Goal: Task Accomplishment & Management: Complete application form

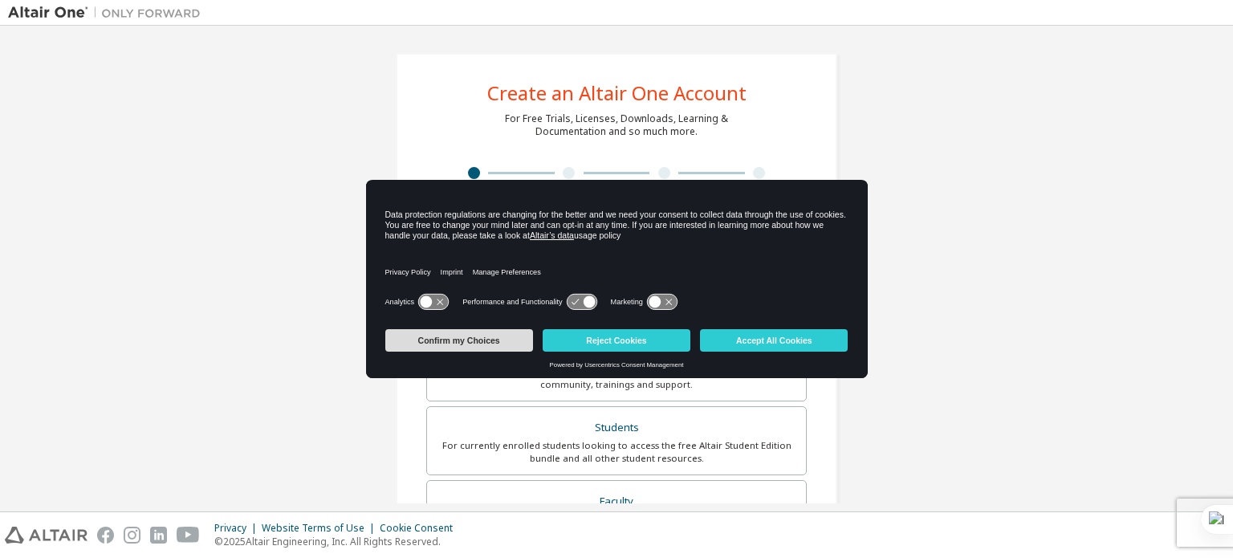
click at [469, 338] on button "Confirm my Choices" at bounding box center [459, 340] width 148 height 22
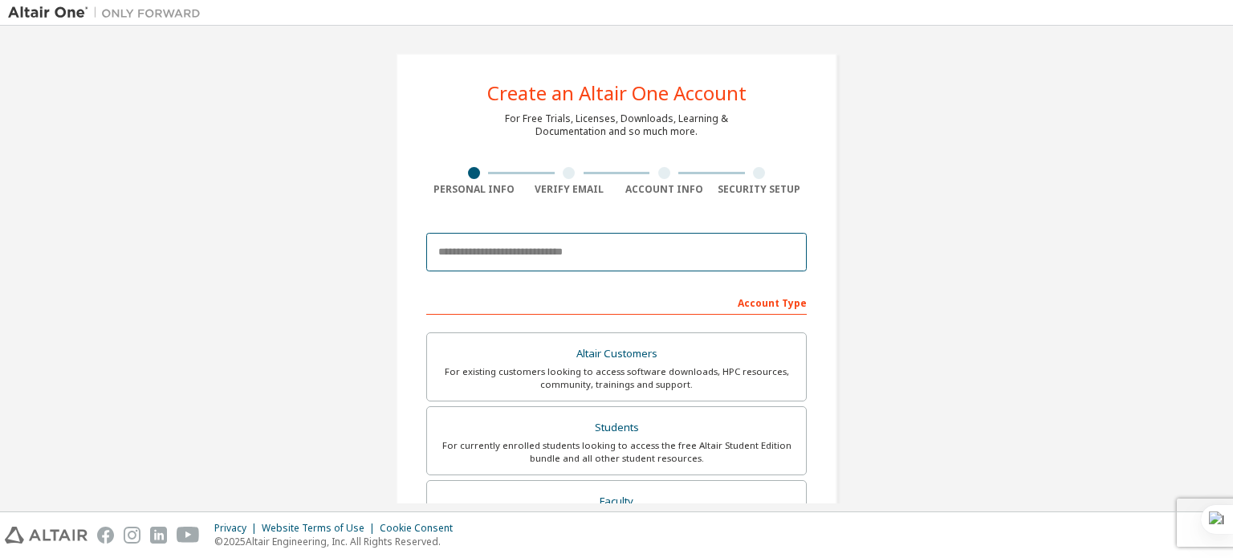
click at [580, 256] on input "email" at bounding box center [616, 252] width 380 height 39
type input "**********"
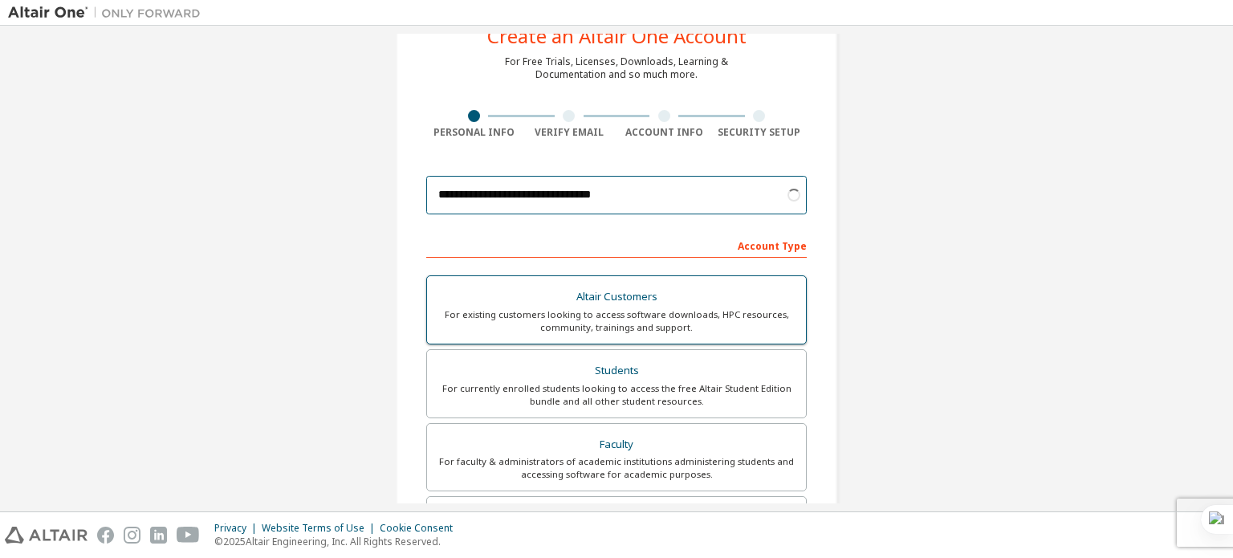
scroll to position [58, 0]
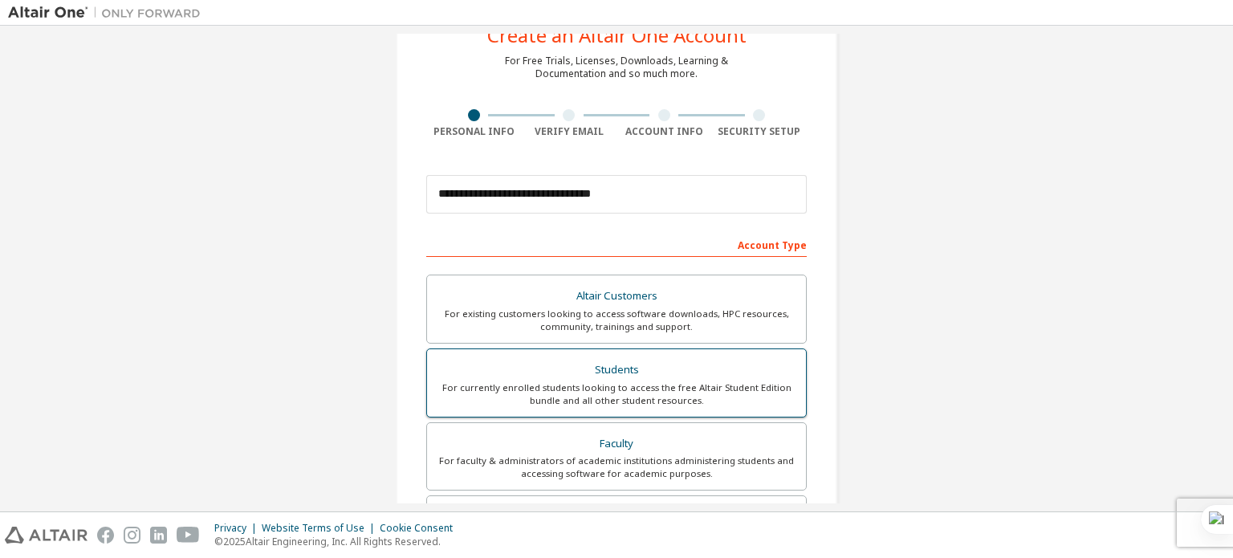
click at [571, 381] on div "For currently enrolled students looking to access the free Altair Student Editi…" at bounding box center [616, 394] width 359 height 26
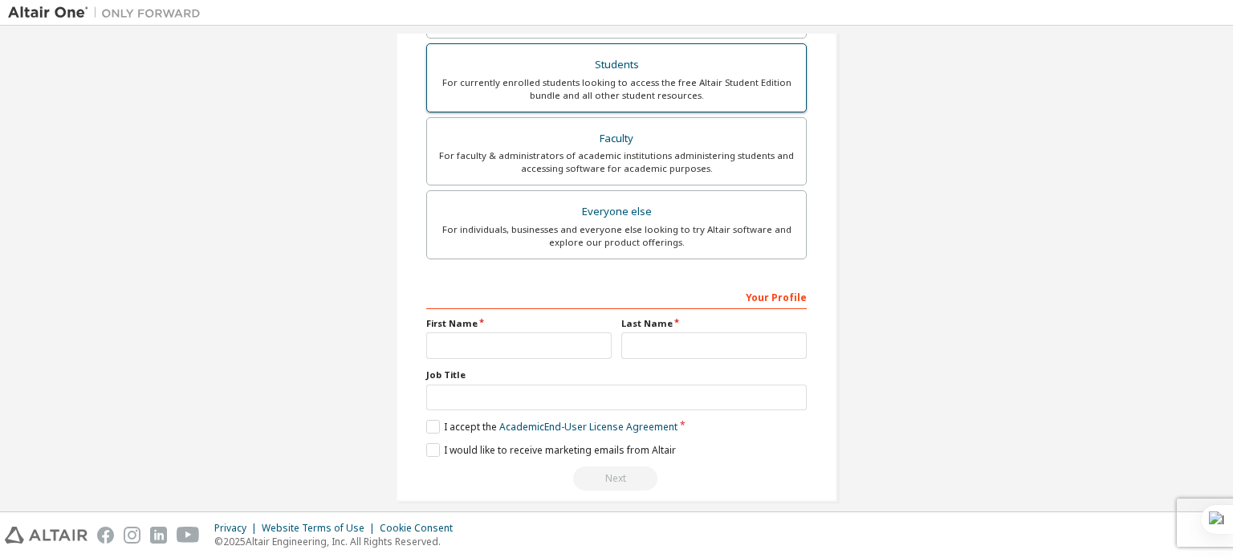
scroll to position [376, 0]
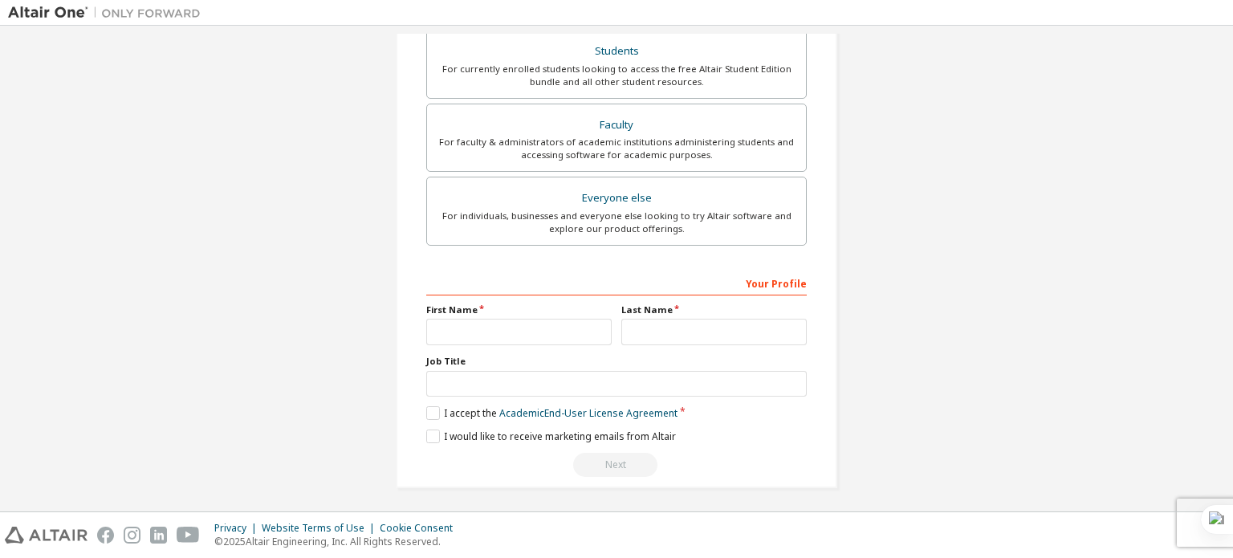
click at [504, 315] on div "First Name" at bounding box center [518, 324] width 195 height 42
click at [501, 319] on input "text" at bounding box center [518, 332] width 185 height 26
type input "********"
click at [699, 319] on input "text" at bounding box center [713, 332] width 185 height 26
type input "********"
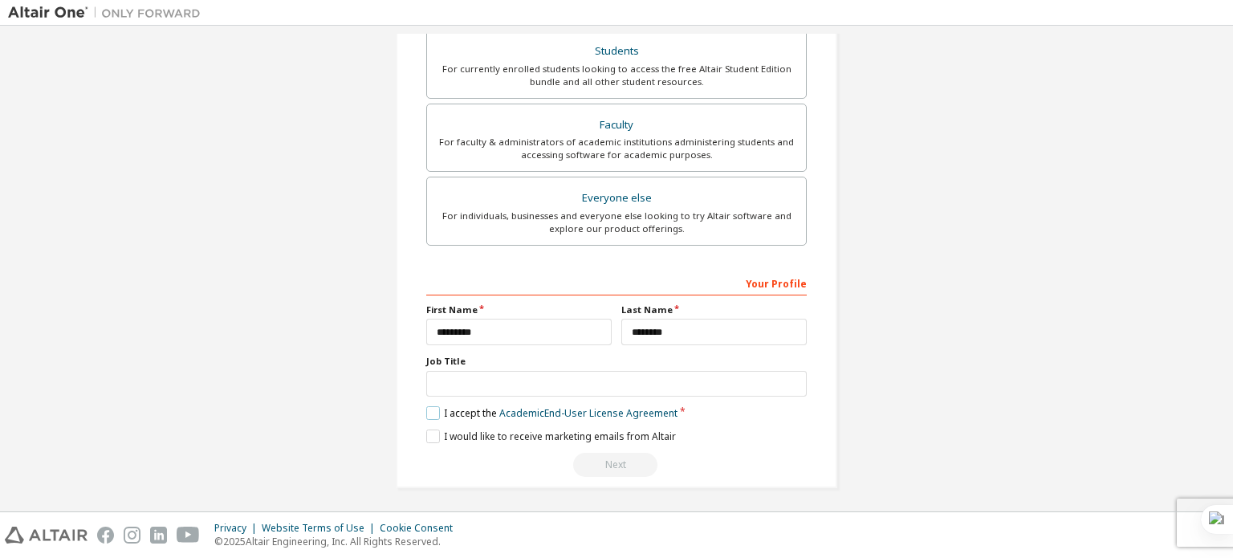
click at [426, 413] on label "I accept the Academic End-User License Agreement" at bounding box center [551, 413] width 251 height 14
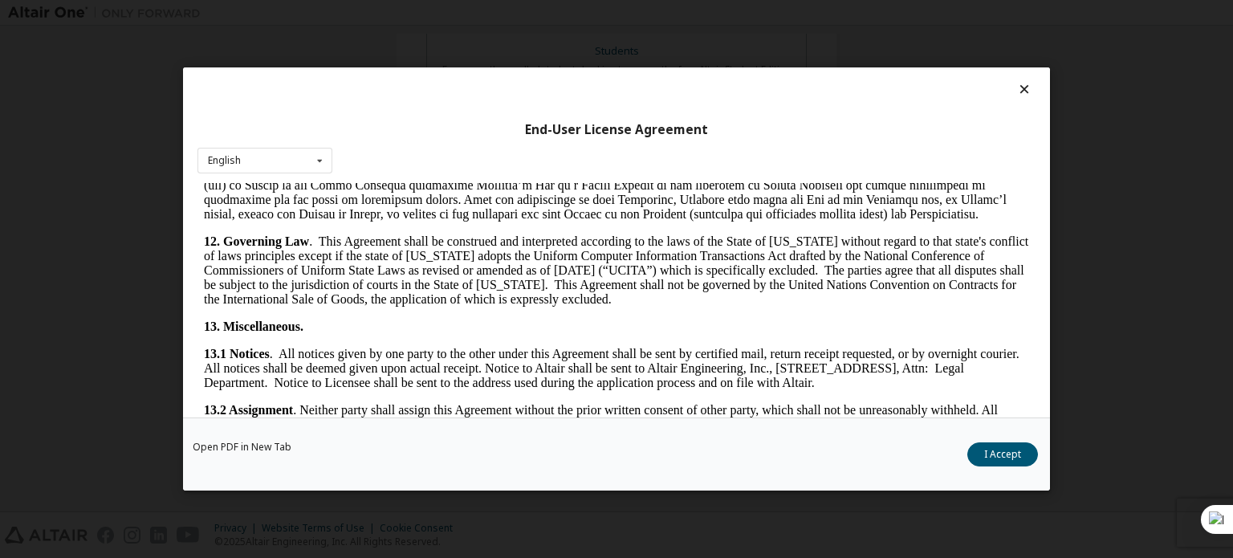
scroll to position [2693, 0]
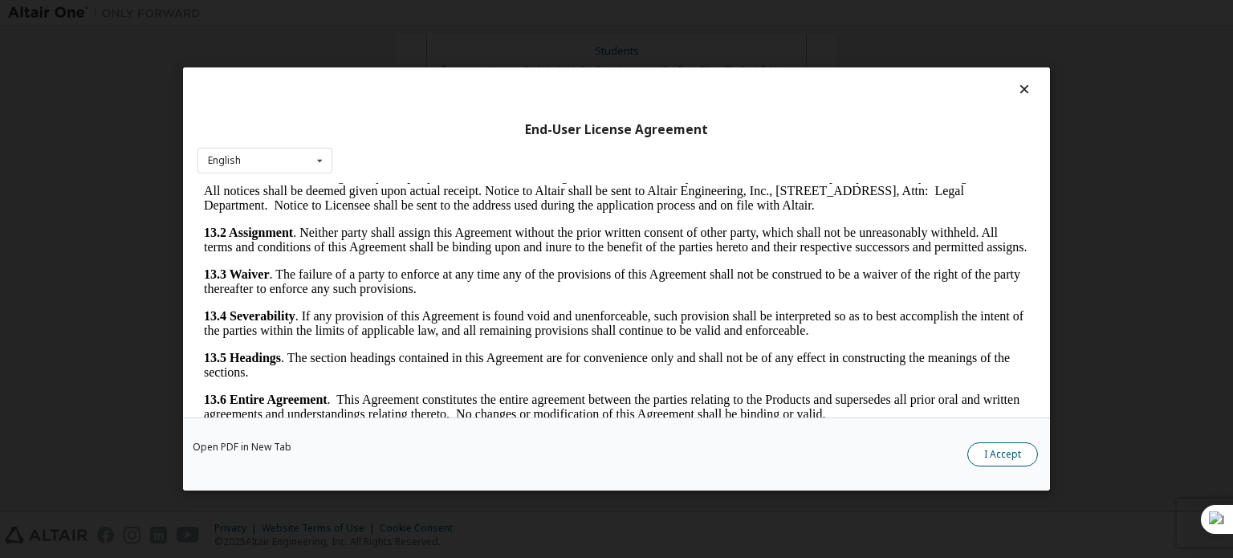
click at [995, 455] on button "I Accept" at bounding box center [1002, 454] width 71 height 24
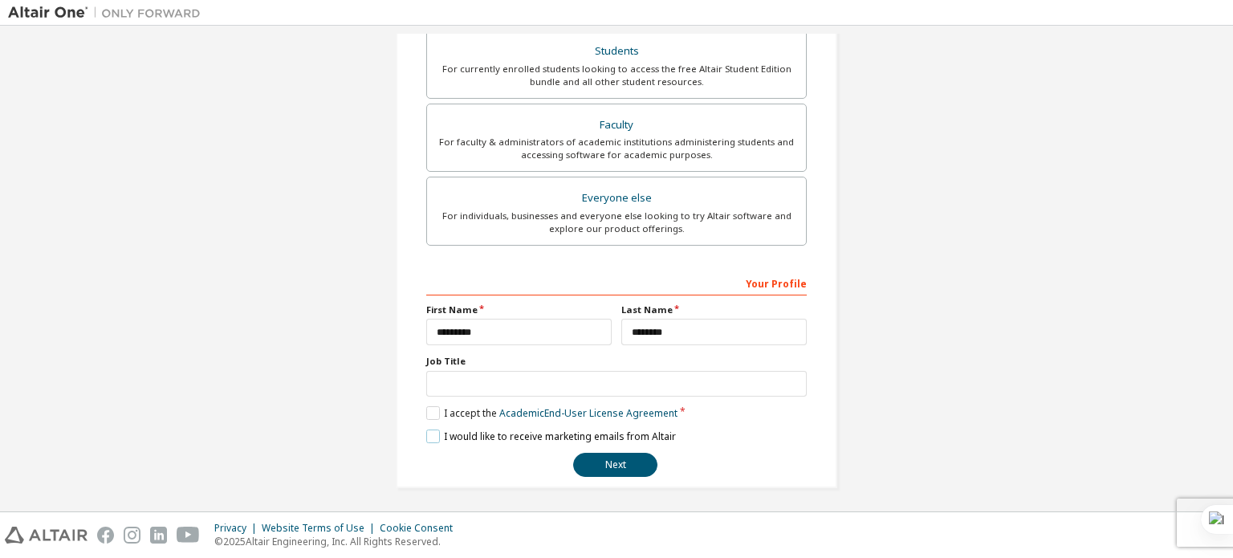
click at [428, 432] on label "I would like to receive marketing emails from Altair" at bounding box center [551, 436] width 250 height 14
click at [615, 461] on button "Next" at bounding box center [615, 465] width 84 height 24
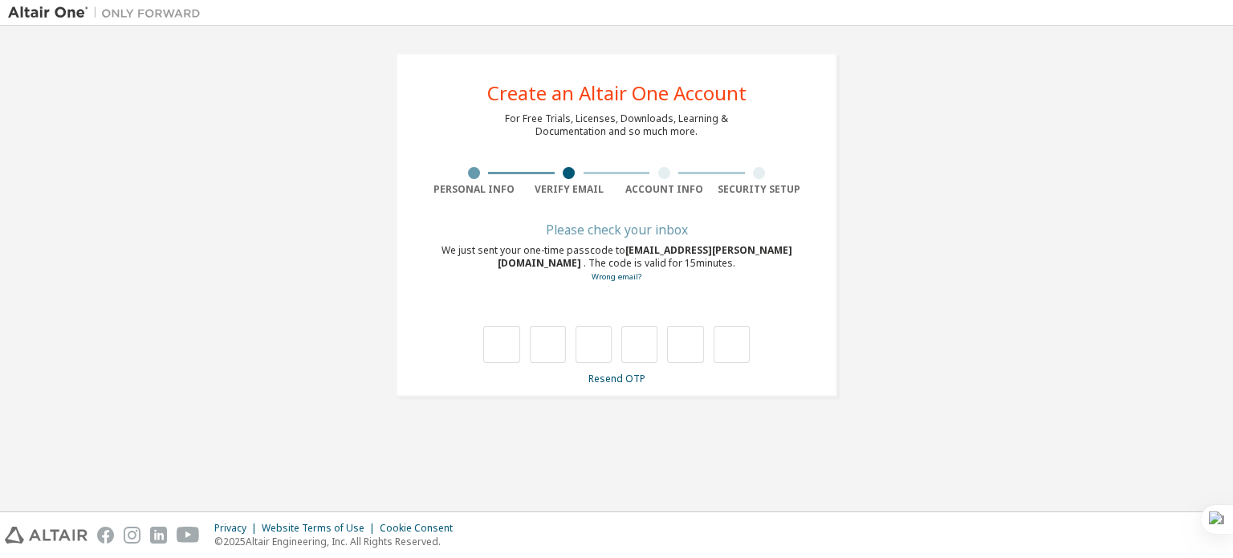
scroll to position [0, 0]
type input "*"
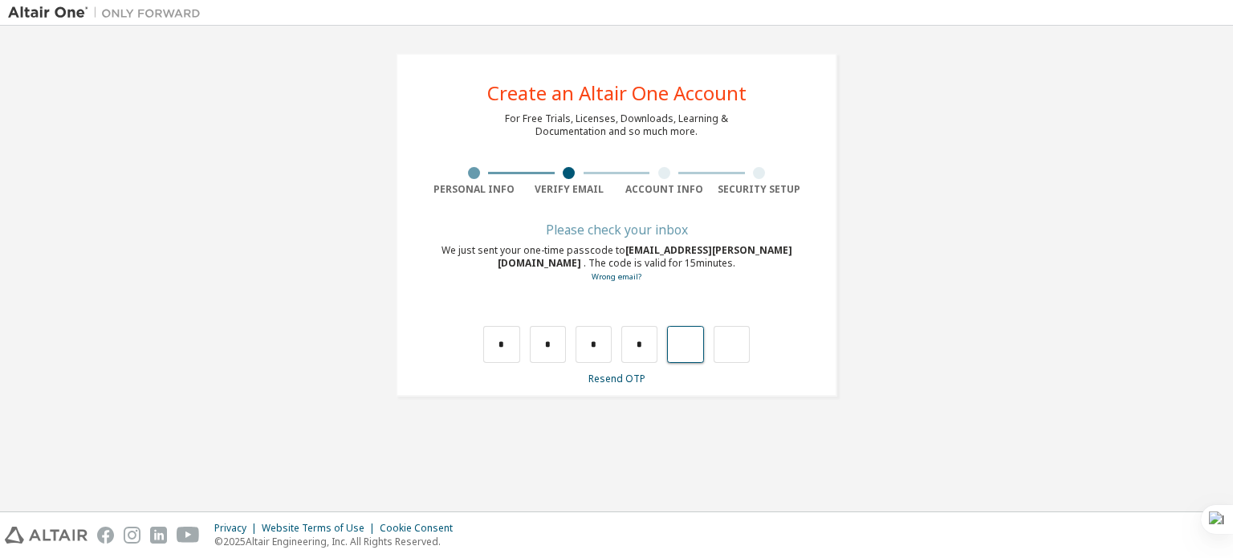
type input "*"
